Goal: Information Seeking & Learning: Understand process/instructions

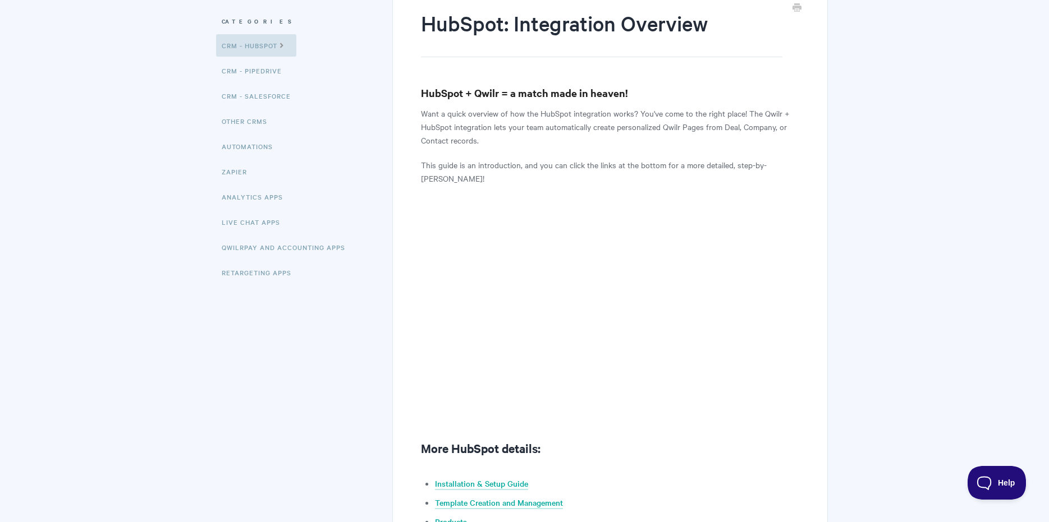
scroll to position [168, 0]
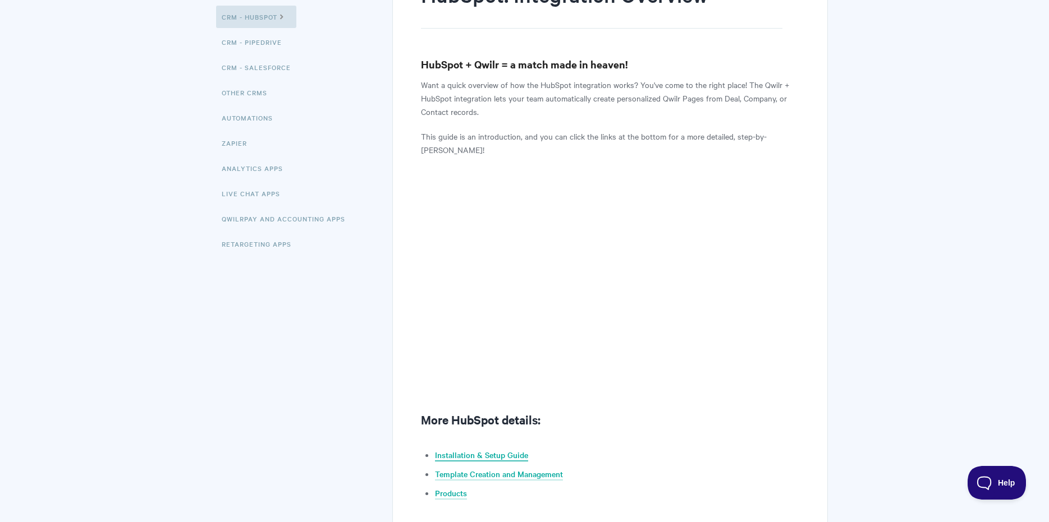
click at [493, 457] on link "Installation & Setup Guide" at bounding box center [481, 455] width 93 height 12
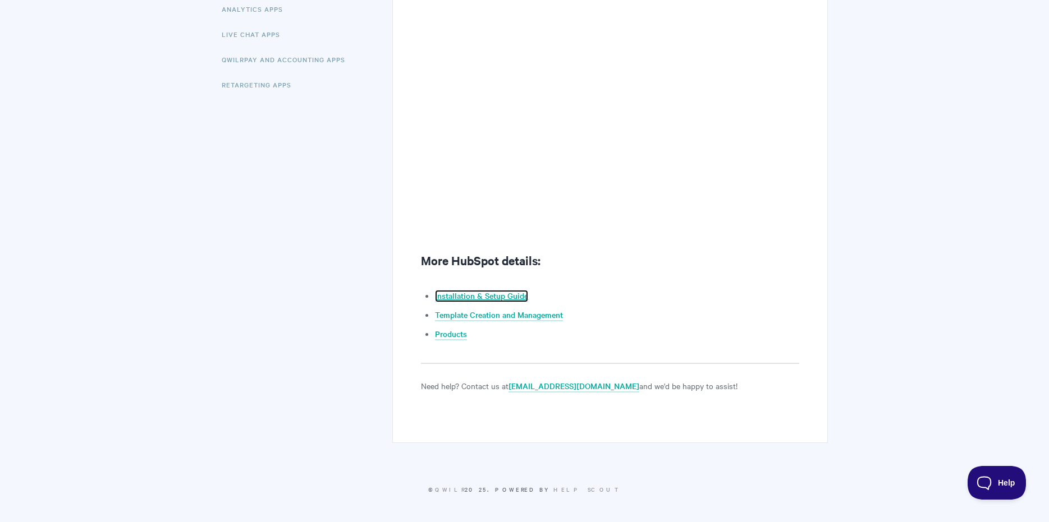
scroll to position [328, 0]
click at [485, 313] on link "Template Creation and Management" at bounding box center [499, 315] width 128 height 12
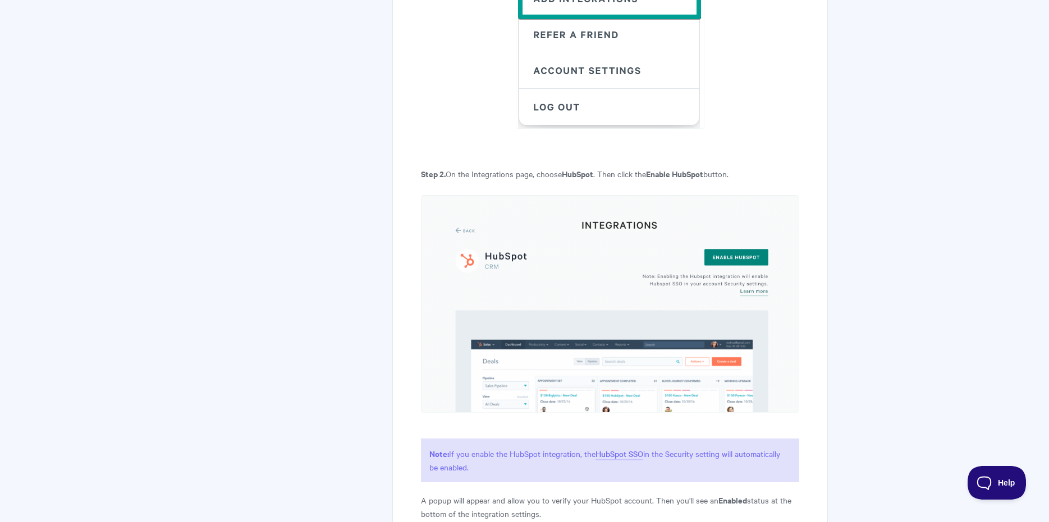
scroll to position [561, 0]
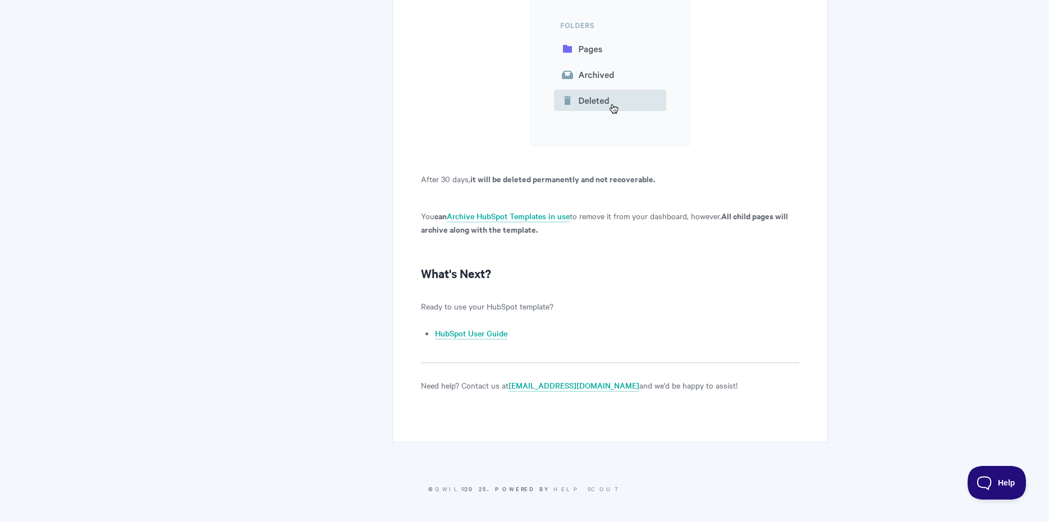
scroll to position [10122, 0]
click at [468, 334] on link "HubSpot User Guide" at bounding box center [471, 334] width 72 height 12
